Goal: Task Accomplishment & Management: Use online tool/utility

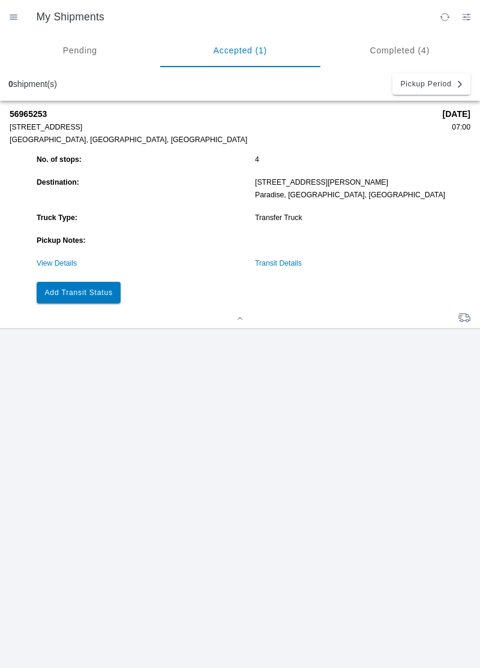
click at [52, 267] on link "View Details" at bounding box center [57, 263] width 40 height 8
click at [0, 0] on slot "Add Transit Status" at bounding box center [0, 0] width 0 height 0
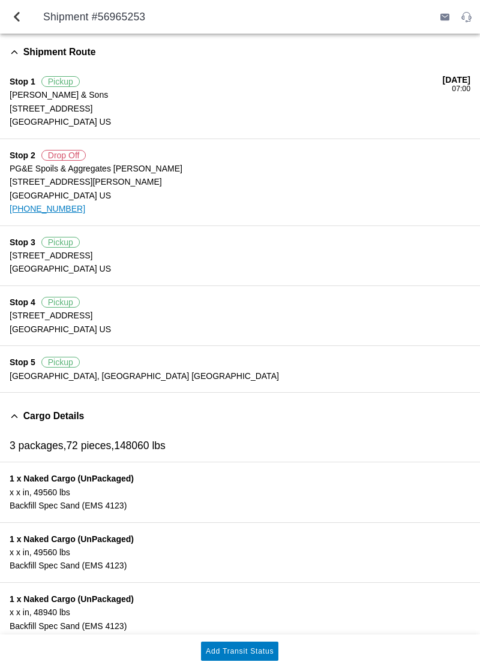
click at [0, 0] on slot "Add Transit Status" at bounding box center [0, 0] width 0 height 0
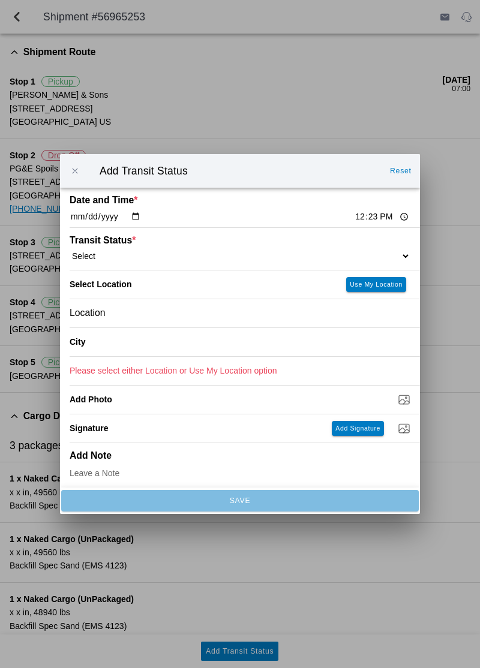
click at [354, 222] on input "12:23" at bounding box center [382, 216] width 56 height 13
type input "12:15"
click at [385, 260] on select "Select Arrive at Drop Off Arrive at Pickup Break Start Break Stop Depart Drop O…" at bounding box center [240, 256] width 340 height 11
select select "ARVDLVLOC"
click at [0, 0] on slot "Use My Location" at bounding box center [0, 0] width 0 height 0
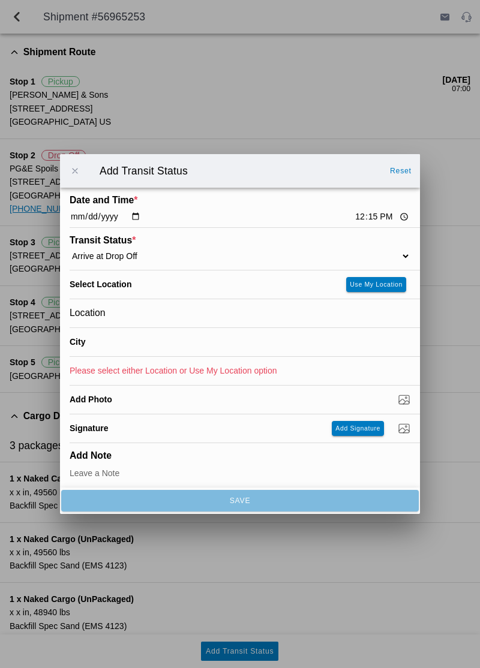
type input "Paradise"
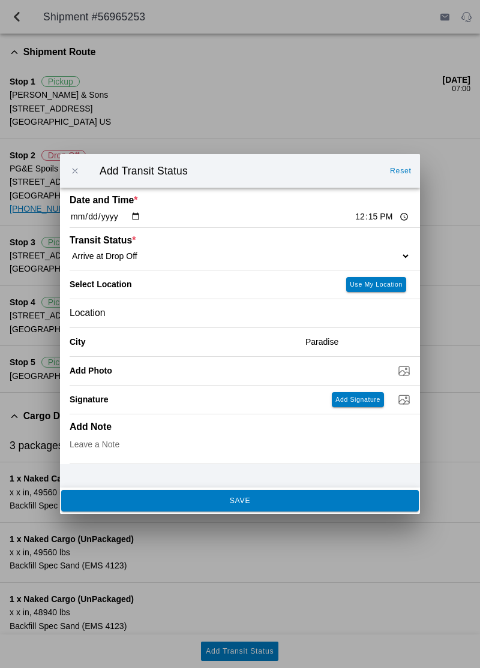
click at [294, 513] on ion-footer "SAVE" at bounding box center [240, 500] width 360 height 26
click at [312, 510] on button "SAVE" at bounding box center [239, 501] width 357 height 22
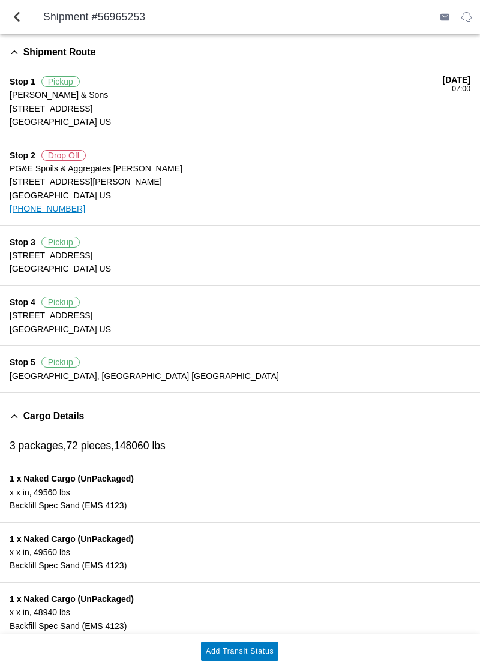
click at [0, 0] on slot "Add Transit Status" at bounding box center [0, 0] width 0 height 0
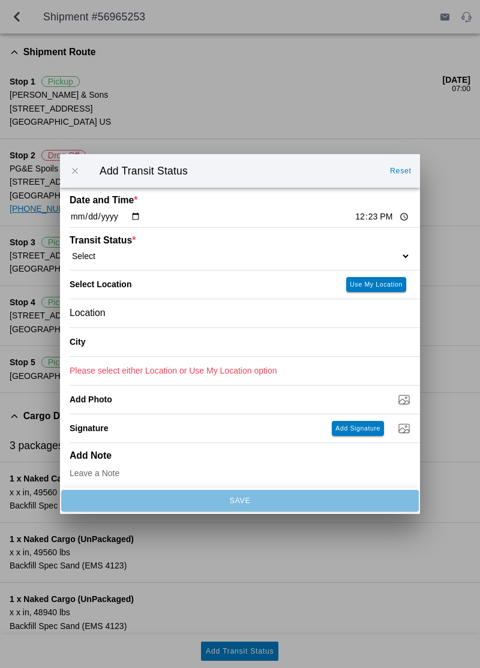
click at [345, 205] on div "Date and Time * [DATE] 12:23" at bounding box center [240, 208] width 340 height 40
click at [354, 218] on input "12:23" at bounding box center [382, 216] width 56 height 13
click at [366, 236] on div "Transit Status * Select Arrive at Drop Off Arrive at Pickup Break Start Break S…" at bounding box center [240, 249] width 340 height 42
click at [347, 254] on select "Select Arrive at Drop Off Arrive at Pickup Break Start Break Stop Depart Drop O…" at bounding box center [240, 256] width 340 height 11
select select "DPTDLVLOC"
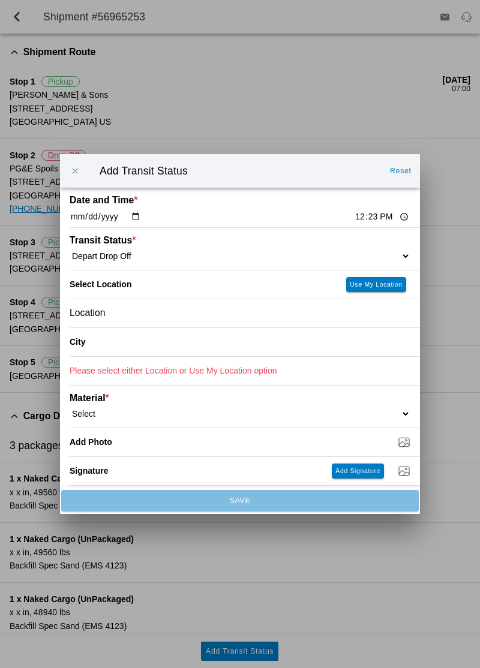
click at [0, 0] on slot "Use My Location" at bounding box center [0, 0] width 0 height 0
type input "Paradise"
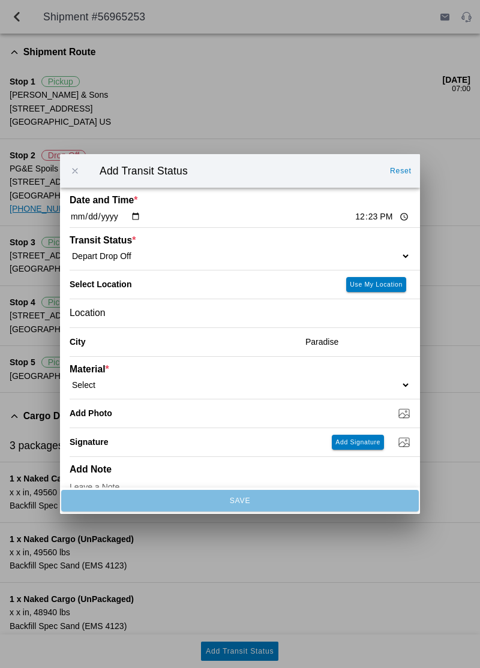
click at [258, 379] on select "Select 1" x 3" Rock 1" x 4" Rock 2" x 4" Rock Asphalt Cold Patch Backfill Spec …" at bounding box center [240, 384] width 340 height 11
select select "708650"
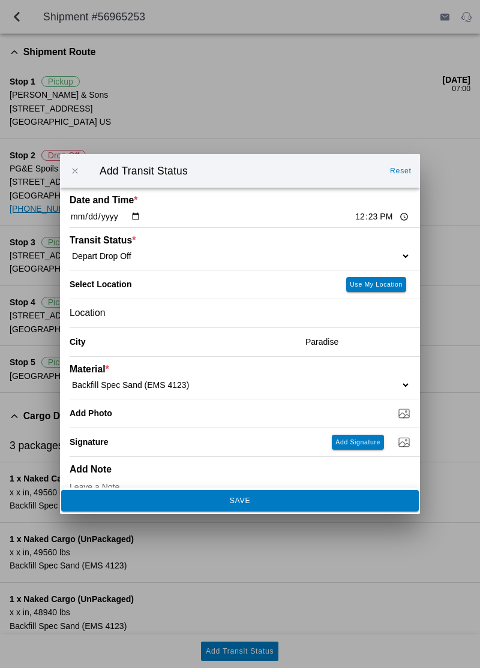
click at [256, 501] on span "SAVE" at bounding box center [239, 500] width 341 height 7
